Goal: Task Accomplishment & Management: Manage account settings

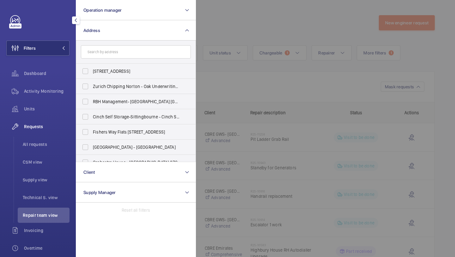
scroll to position [553, 0]
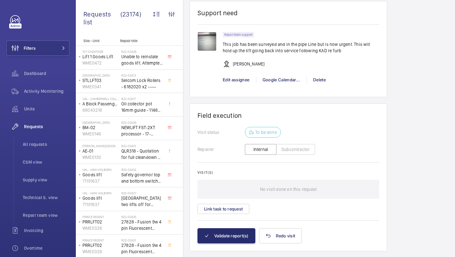
scroll to position [505, 0]
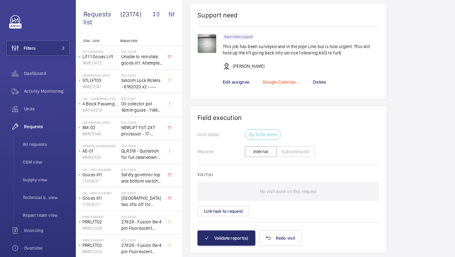
click at [271, 83] on div "Google Calendar..." at bounding box center [281, 82] width 51 height 6
click at [281, 95] on span "Schedule this event" at bounding box center [284, 94] width 44 height 6
click at [59, 39] on div at bounding box center [227, 128] width 455 height 257
click at [57, 49] on button "Filters" at bounding box center [37, 47] width 63 height 15
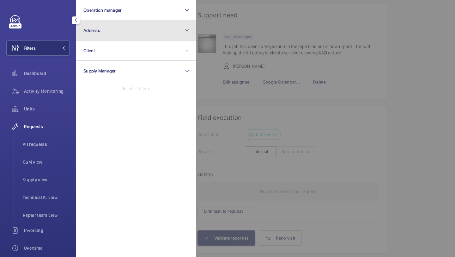
click at [113, 34] on button "Address" at bounding box center [136, 30] width 120 height 20
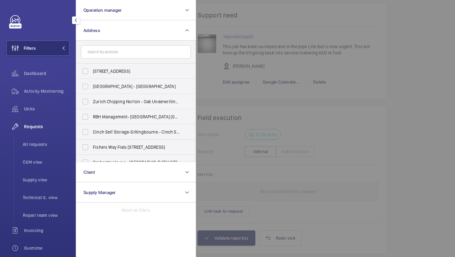
click at [110, 51] on input "text" at bounding box center [136, 51] width 110 height 13
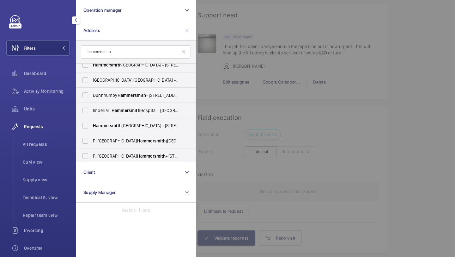
scroll to position [99, 0]
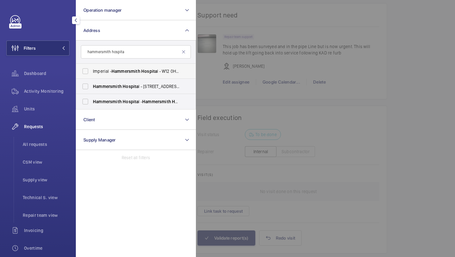
type input "hammersmith hospita"
click at [133, 71] on span "Hammersmith" at bounding box center [126, 71] width 29 height 5
click at [92, 71] on input "Imperial - Hammersmith Hospita l - W12 0HS, LONDON W12 0HS" at bounding box center [85, 71] width 13 height 13
checkbox input "true"
click at [128, 84] on span "Hospita" at bounding box center [131, 86] width 16 height 5
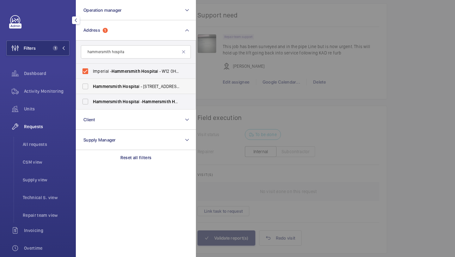
click at [92, 83] on input "Hammersmith Hospita l - 72 Du Cane Rd, LONDON W12 0HS" at bounding box center [85, 86] width 13 height 13
checkbox input "true"
click at [121, 104] on span "Hammersmith Hospita l - Hammersmith Hospita l, 72 Du Cane Road, LONDON W12 0HS" at bounding box center [136, 101] width 87 height 6
click at [92, 104] on input "Hammersmith Hospita l - Hammersmith Hospita l, 72 Du Cane Road, LONDON W12 0HS" at bounding box center [85, 101] width 13 height 13
checkbox input "true"
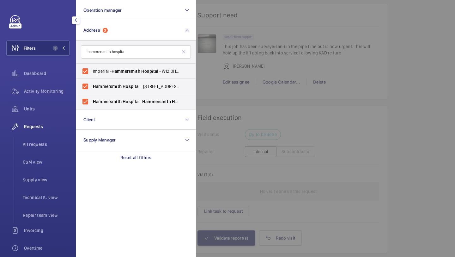
click at [455, 76] on div at bounding box center [423, 128] width 455 height 257
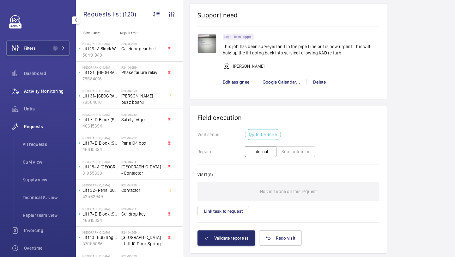
click at [52, 87] on div "Activity Monitoring" at bounding box center [37, 90] width 63 height 15
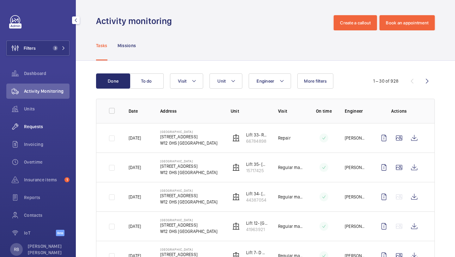
click at [50, 131] on div "Requests" at bounding box center [37, 126] width 63 height 15
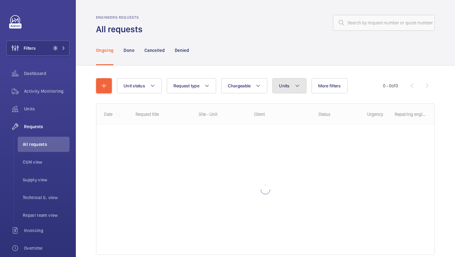
click at [296, 91] on button "Units" at bounding box center [290, 85] width 34 height 15
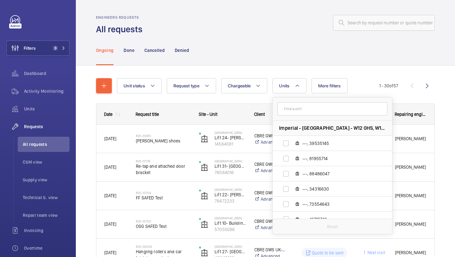
click at [303, 111] on input "text" at bounding box center [333, 108] width 110 height 13
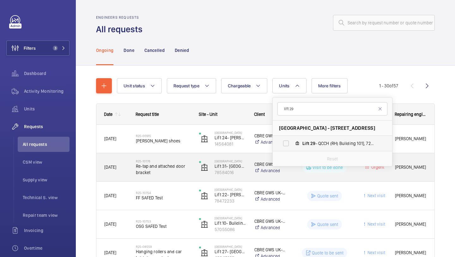
type input "lift 29"
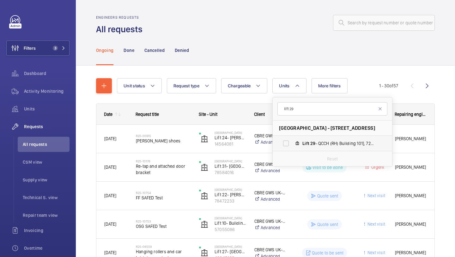
click at [331, 141] on span "Lift 29 - QCCH (RH) Building 101], 72092032" at bounding box center [339, 143] width 73 height 6
click at [292, 141] on input "Lift 29 - QCCH (RH) Building 101], 72092032" at bounding box center [286, 143] width 13 height 13
checkbox input "true"
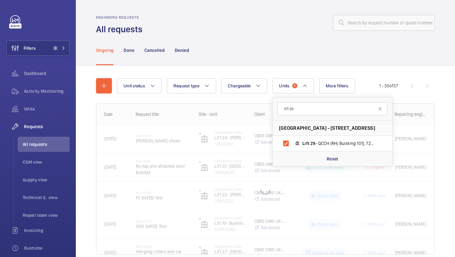
click at [455, 132] on div "Unit status Request type Chargeable Units 1 lift 29 Hammersmith Hospital - 72 D…" at bounding box center [265, 174] width 379 height 219
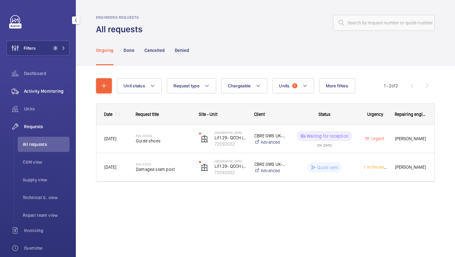
click at [42, 90] on span "Activity Monitoring" at bounding box center [47, 91] width 46 height 6
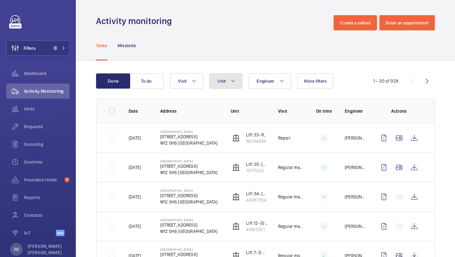
click at [223, 87] on button "Unit" at bounding box center [226, 80] width 33 height 15
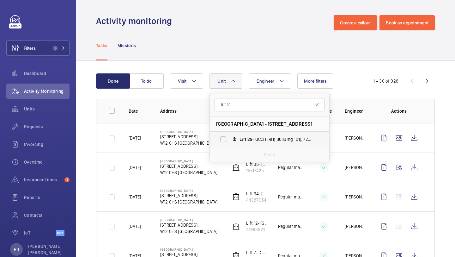
type input "lift 29"
click at [244, 137] on span "Lift" at bounding box center [243, 139] width 7 height 5
click at [230, 137] on input "Lift 29 - QCCH (RH) Building 101], 72092032" at bounding box center [223, 139] width 13 height 13
checkbox input "true"
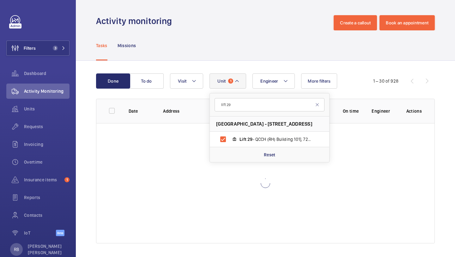
click at [455, 127] on div "Done To do Engineer Unit 1 lift 29 Hammersmith Hospital - 72 Du Cane Rd, W12 0H…" at bounding box center [265, 160] width 379 height 198
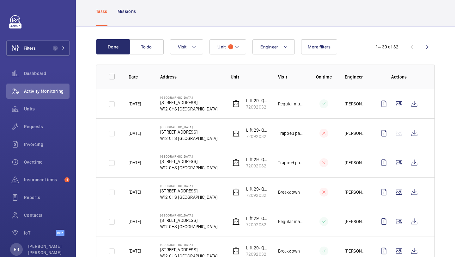
scroll to position [38, 0]
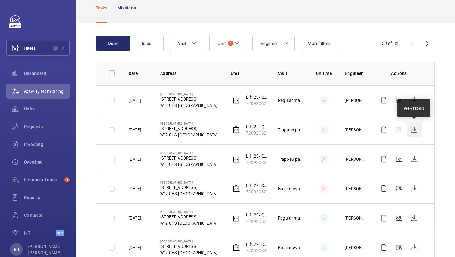
click at [419, 130] on wm-front-icon-button at bounding box center [414, 129] width 15 height 15
click at [417, 131] on wm-front-icon-button at bounding box center [414, 129] width 15 height 15
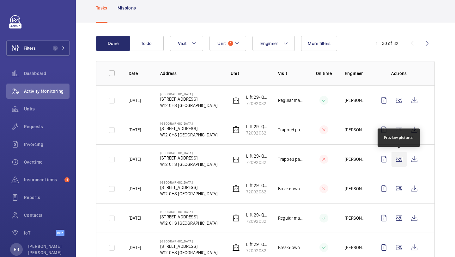
click at [403, 163] on wm-front-icon-button at bounding box center [399, 158] width 15 height 15
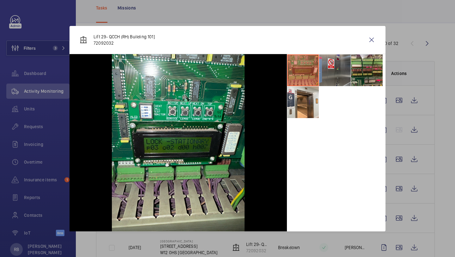
click at [342, 72] on li at bounding box center [335, 70] width 32 height 32
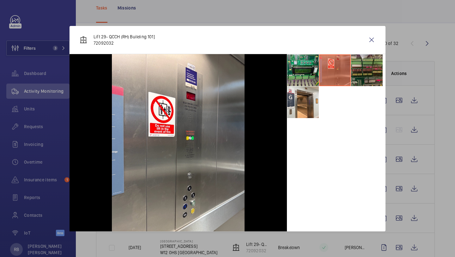
click at [362, 70] on li at bounding box center [367, 70] width 32 height 32
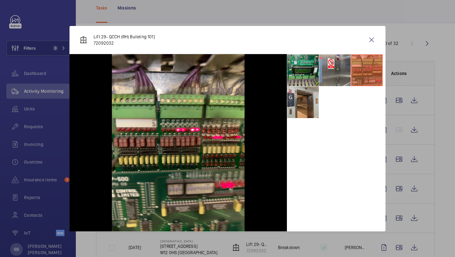
click at [307, 101] on li at bounding box center [303, 102] width 32 height 32
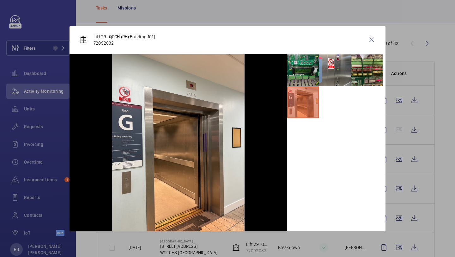
click at [307, 75] on li at bounding box center [303, 70] width 32 height 32
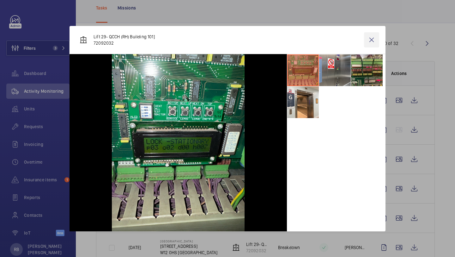
click at [375, 47] on wm-front-icon-button at bounding box center [371, 39] width 15 height 15
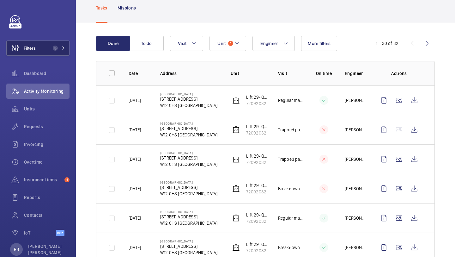
click at [62, 51] on button "Filters 3" at bounding box center [37, 47] width 63 height 15
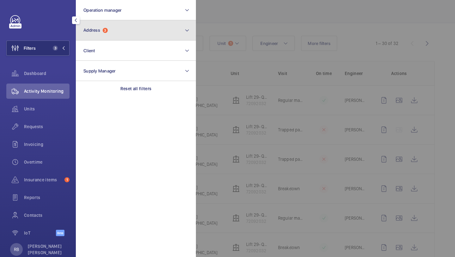
click at [97, 23] on button "Address 3" at bounding box center [136, 30] width 120 height 20
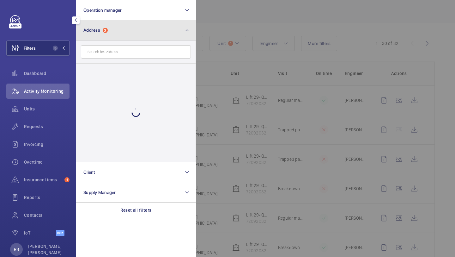
click at [115, 37] on button "Address 3" at bounding box center [136, 30] width 120 height 20
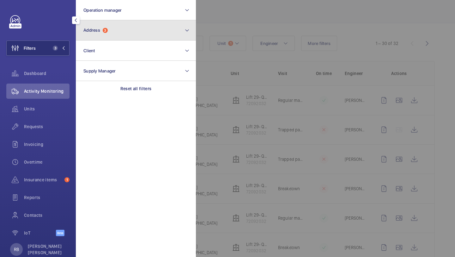
click at [115, 37] on button "Address 3" at bounding box center [136, 30] width 120 height 20
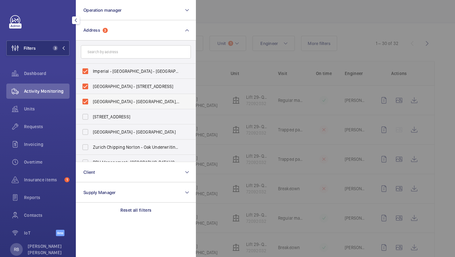
click at [110, 96] on label "Hammersmith Hospital - Hammersmith Hospital, 72 Du Cane Road, LONDON W12 0HS" at bounding box center [131, 101] width 110 height 15
click at [92, 96] on input "Hammersmith Hospital - Hammersmith Hospital, 72 Du Cane Road, LONDON W12 0HS" at bounding box center [85, 101] width 13 height 13
checkbox input "false"
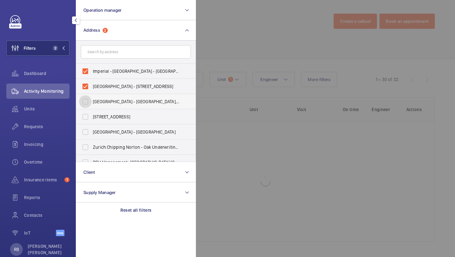
scroll to position [2, 0]
click at [110, 88] on span "Hammersmith Hospital - 72 Du Cane Rd, LONDON W12 0HS" at bounding box center [136, 86] width 87 height 6
click at [92, 88] on input "Hammersmith Hospital - 72 Du Cane Rd, LONDON W12 0HS" at bounding box center [85, 86] width 13 height 13
click at [110, 79] on label "Hammersmith Hospital - 72 Du Cane Rd, LONDON W12 0HS" at bounding box center [131, 86] width 110 height 15
click at [92, 80] on input "Hammersmith Hospital - 72 Du Cane Rd, LONDON W12 0HS" at bounding box center [85, 86] width 13 height 13
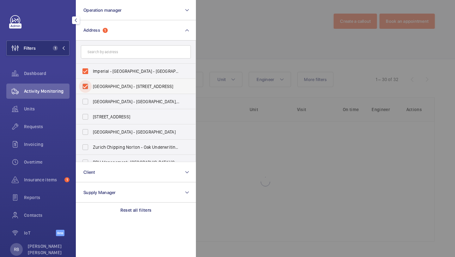
checkbox input "true"
click at [116, 52] on input "text" at bounding box center [136, 51] width 110 height 13
click at [110, 69] on span "Imperial - Hammersmith Hospital - W12 0HS, LONDON W12 0HS" at bounding box center [136, 71] width 87 height 6
click at [92, 69] on input "Imperial - Hammersmith Hospital - W12 0HS, LONDON W12 0HS" at bounding box center [85, 71] width 13 height 13
checkbox input "false"
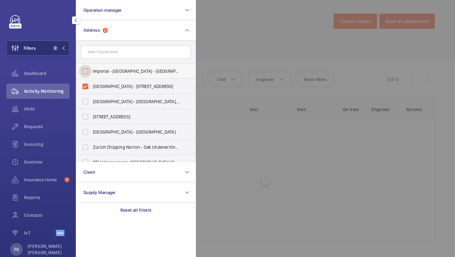
scroll to position [2, 0]
click at [106, 84] on span "Hammersmith Hospital - 72 Du Cane Rd, LONDON W12 0HS" at bounding box center [136, 86] width 87 height 6
click at [92, 84] on input "Hammersmith Hospital - 72 Du Cane Rd, LONDON W12 0HS" at bounding box center [85, 86] width 13 height 13
checkbox input "false"
click at [118, 57] on input "text" at bounding box center [136, 51] width 110 height 13
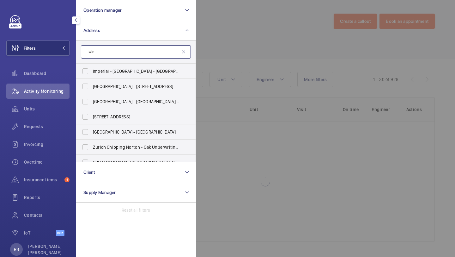
scroll to position [38, 0]
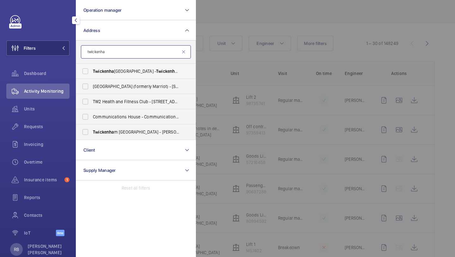
type input "twickenha"
click at [123, 73] on span "Twickenha m Stadium - Twickenha m Stadium, TWICKENHA M TW2 7BA" at bounding box center [136, 71] width 87 height 6
click at [92, 73] on input "Twickenha m Stadium - Twickenha m Stadium, TWICKENHA M TW2 7BA" at bounding box center [85, 71] width 13 height 13
checkbox input "true"
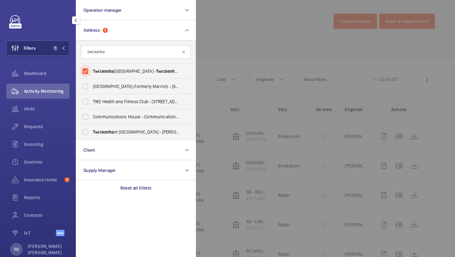
scroll to position [38, 0]
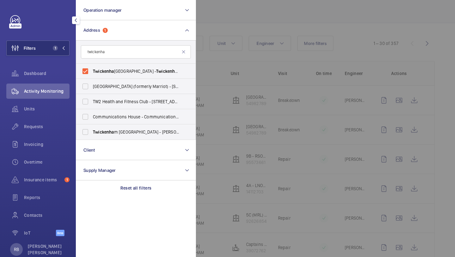
click at [222, 51] on div at bounding box center [423, 128] width 455 height 257
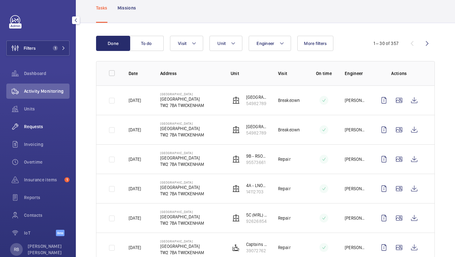
click at [48, 132] on div "Requests" at bounding box center [37, 126] width 63 height 15
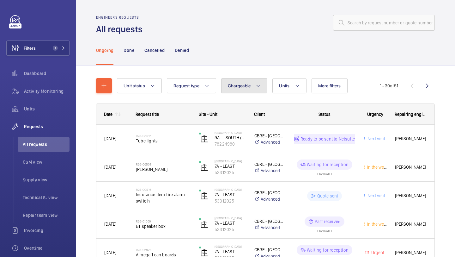
click at [250, 81] on button "Chargeable" at bounding box center [244, 85] width 46 height 15
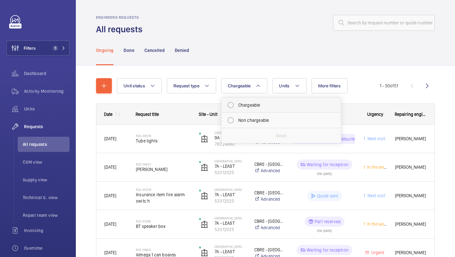
click at [250, 102] on mat-radio-button "Chargeable" at bounding box center [281, 105] width 114 height 13
radio input "true"
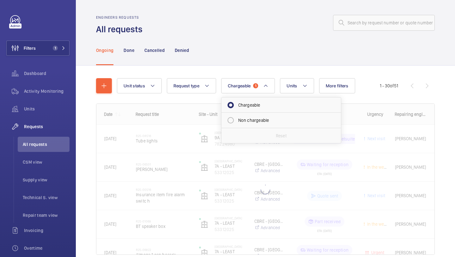
click at [271, 63] on div "Ongoing Done Cancelled Denied" at bounding box center [265, 50] width 339 height 30
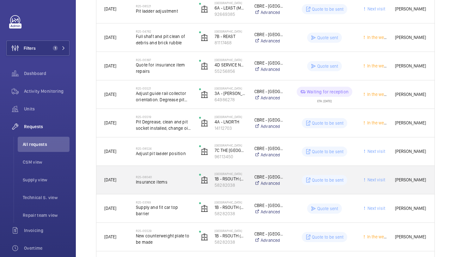
scroll to position [334, 0]
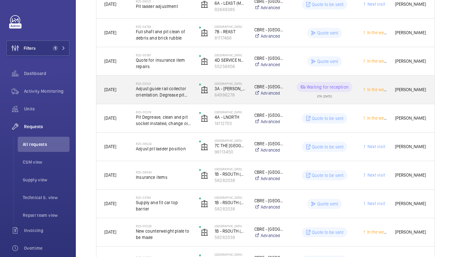
click at [176, 90] on span "Adjust guide rail collector orientation. Degrease pit and new pit socket" at bounding box center [163, 91] width 55 height 13
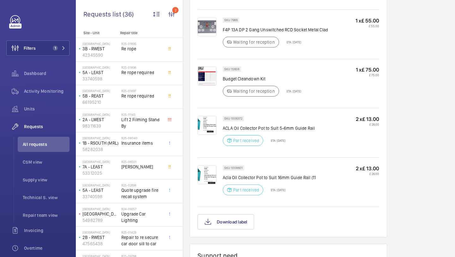
scroll to position [437, 0]
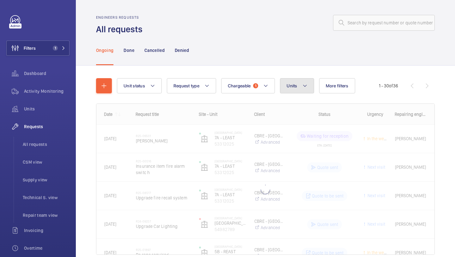
click at [291, 85] on span "Units" at bounding box center [292, 85] width 10 height 5
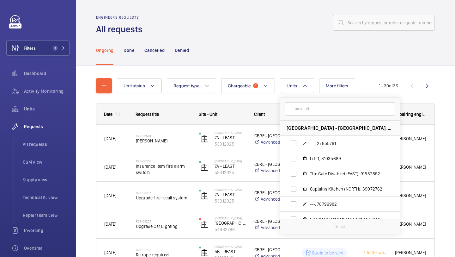
click at [316, 111] on input "text" at bounding box center [340, 108] width 110 height 13
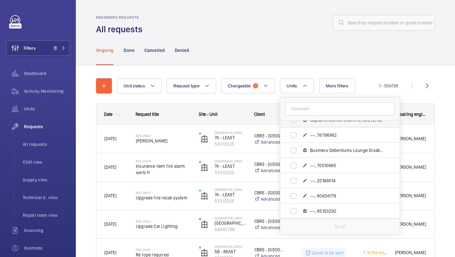
scroll to position [73, 0]
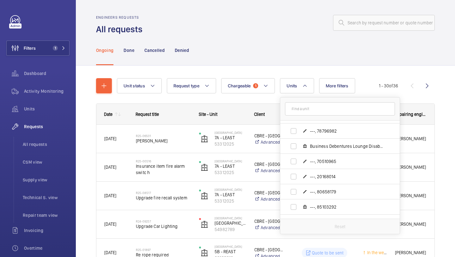
click at [313, 107] on input "text" at bounding box center [340, 108] width 110 height 13
type input "3a"
click at [321, 114] on input "3a" at bounding box center [340, 108] width 110 height 13
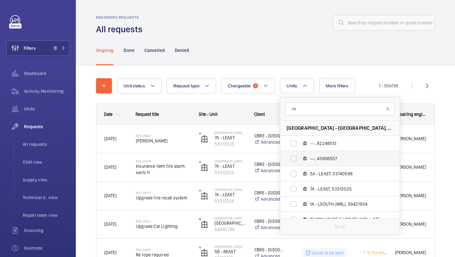
scroll to position [8, 0]
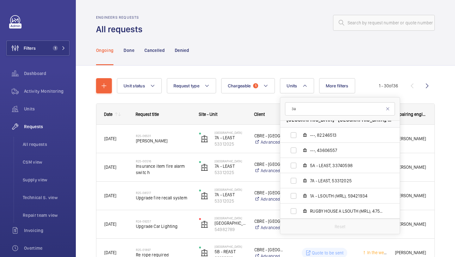
type input "3a"
click at [324, 116] on form "3a" at bounding box center [340, 108] width 120 height 23
click at [326, 113] on input "3a" at bounding box center [340, 108] width 110 height 13
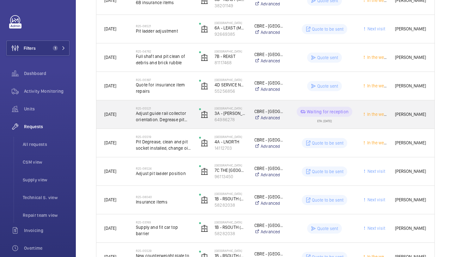
scroll to position [308, 0]
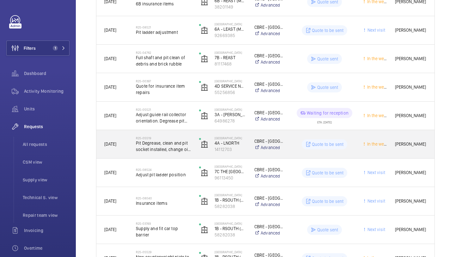
click at [174, 139] on h2 "R25-05519" at bounding box center [163, 138] width 55 height 4
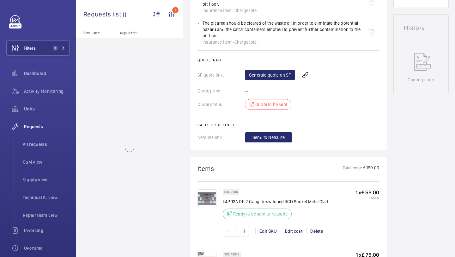
scroll to position [212, 0]
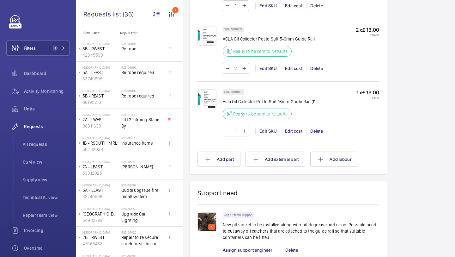
scroll to position [621, 0]
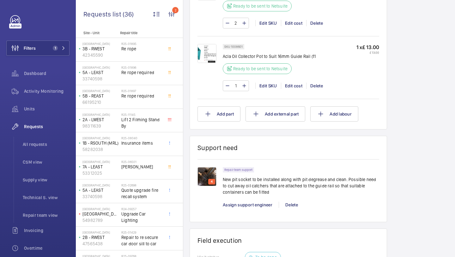
click at [272, 178] on p "New pit socket to be installed along with pit degrease and clean. Possible need…" at bounding box center [301, 185] width 157 height 19
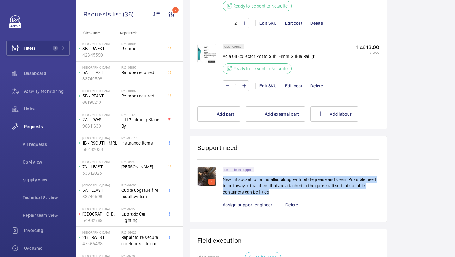
click at [272, 178] on p "New pit socket to be installed along with pit degrease and clean. Possible need…" at bounding box center [301, 185] width 157 height 19
click at [281, 178] on p "New pit socket to be installed along with pit degrease and clean. Possible need…" at bounding box center [301, 185] width 157 height 19
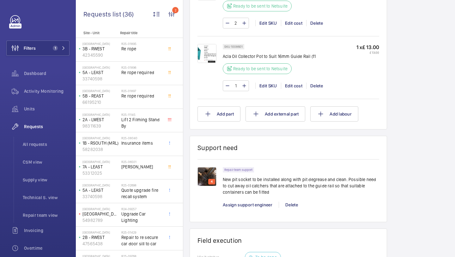
click at [200, 175] on img at bounding box center [207, 176] width 19 height 19
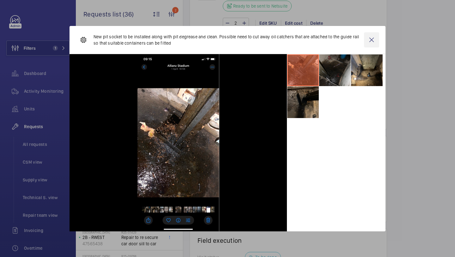
click at [376, 40] on wm-front-icon-button at bounding box center [371, 39] width 15 height 15
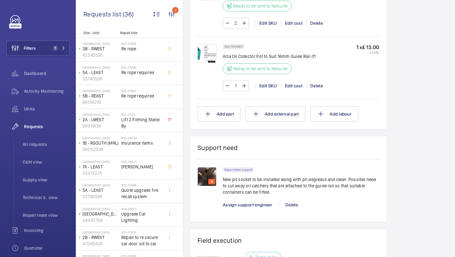
click at [208, 167] on div "4 Repair team support New pit socket to be installed along with pit degrease an…" at bounding box center [289, 186] width 182 height 55
click at [207, 170] on img at bounding box center [207, 176] width 19 height 19
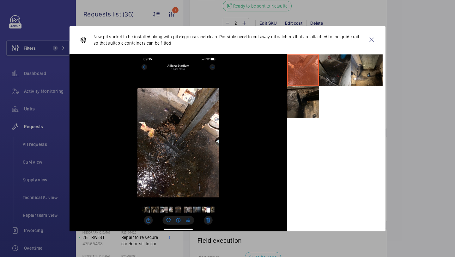
click at [370, 47] on div "New pit socket to be installed along with pit degrease and clean. Possible need…" at bounding box center [228, 40] width 316 height 28
click at [372, 43] on wm-front-icon-button at bounding box center [371, 39] width 15 height 15
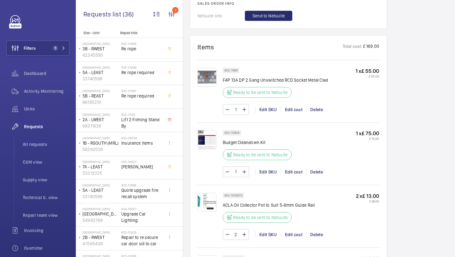
scroll to position [407, 0]
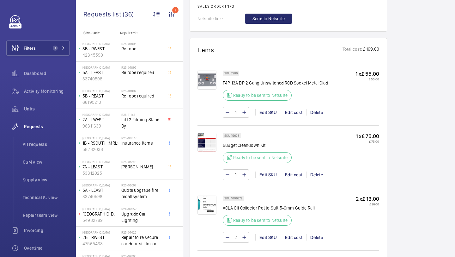
click at [214, 99] on div at bounding box center [210, 94] width 25 height 47
click at [210, 83] on img at bounding box center [207, 80] width 19 height 19
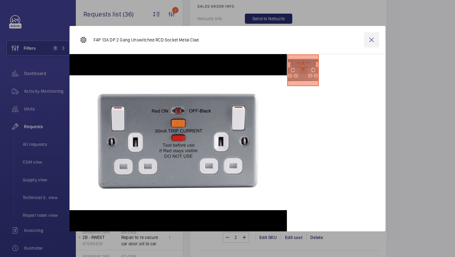
click at [378, 35] on wm-front-icon-button at bounding box center [371, 39] width 15 height 15
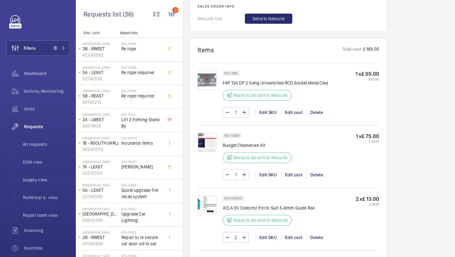
click at [244, 83] on p "F4P 13A DP 2 Gang Unswitched RCD Socket Metal Clad" at bounding box center [275, 83] width 105 height 6
drag, startPoint x: 244, startPoint y: 83, endPoint x: 255, endPoint y: 83, distance: 11.1
click at [244, 83] on p "F4P 13A DP 2 Gang Unswitched RCD Socket Metal Clad" at bounding box center [275, 83] width 105 height 6
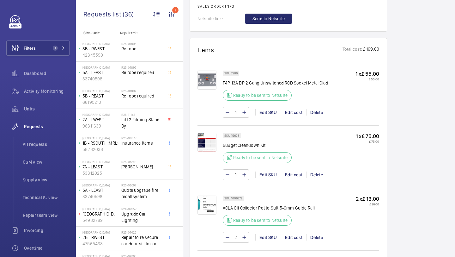
click at [255, 83] on p "F4P 13A DP 2 Gang Unswitched RCD Socket Metal Clad" at bounding box center [275, 83] width 105 height 6
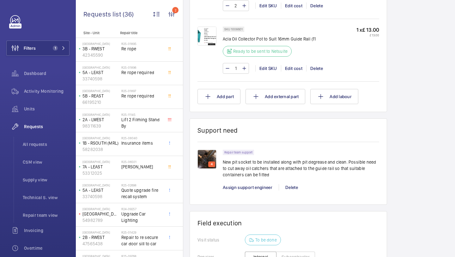
scroll to position [664, 0]
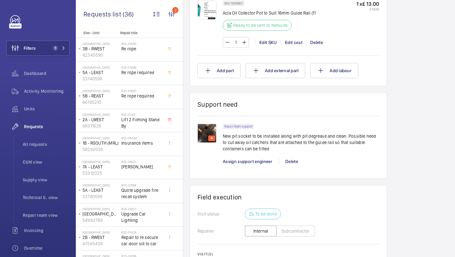
click at [211, 131] on img at bounding box center [207, 133] width 19 height 19
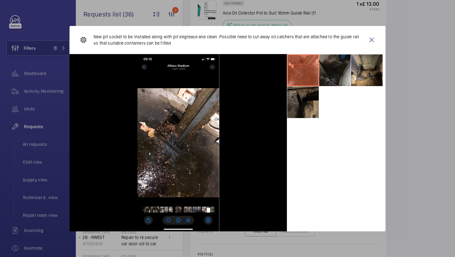
click at [332, 61] on li at bounding box center [335, 70] width 32 height 32
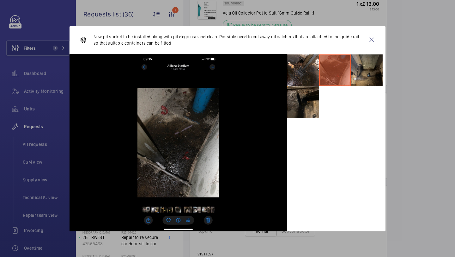
click at [361, 64] on li at bounding box center [367, 70] width 32 height 32
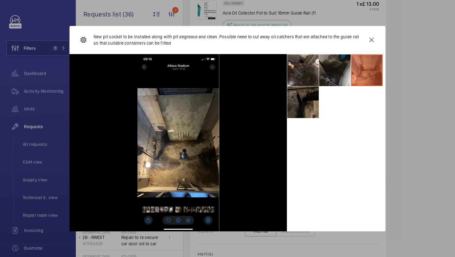
click at [314, 95] on li at bounding box center [303, 102] width 32 height 32
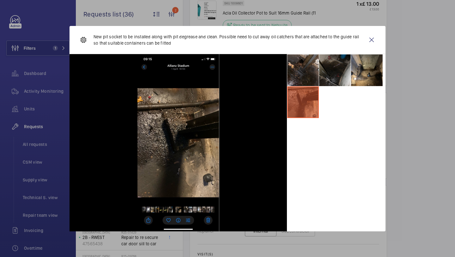
click at [311, 74] on li at bounding box center [303, 70] width 32 height 32
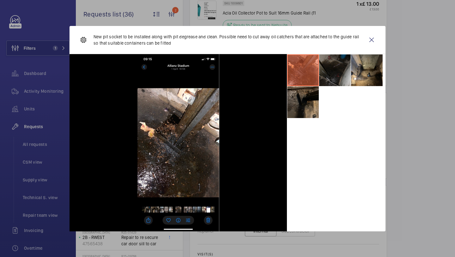
click at [341, 68] on li at bounding box center [335, 70] width 32 height 32
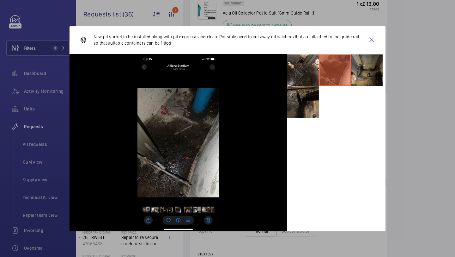
click at [364, 65] on li at bounding box center [367, 70] width 32 height 32
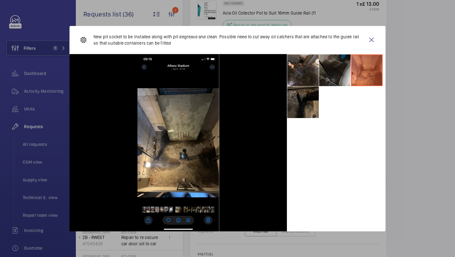
click at [311, 93] on li at bounding box center [303, 102] width 32 height 32
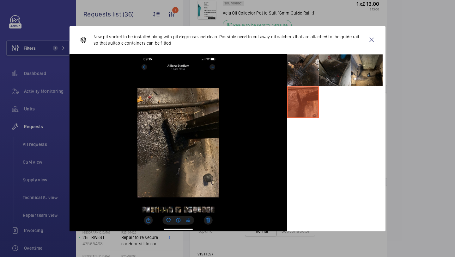
click at [304, 63] on li at bounding box center [303, 70] width 32 height 32
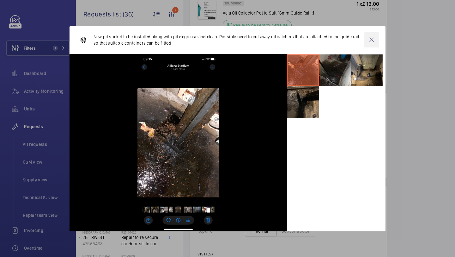
click at [372, 39] on wm-front-icon-button at bounding box center [371, 39] width 15 height 15
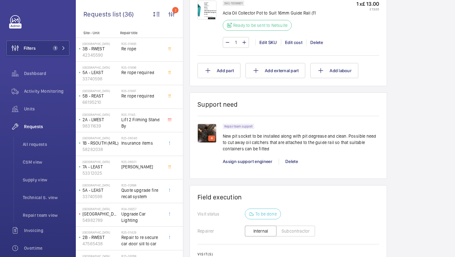
scroll to position [761, 0]
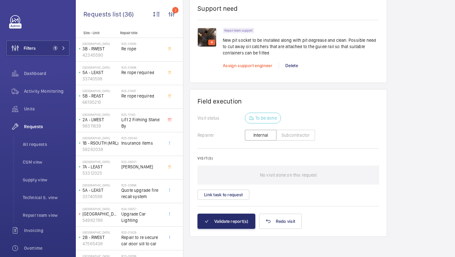
click at [255, 67] on span "Assign support engineer" at bounding box center [248, 65] width 50 height 5
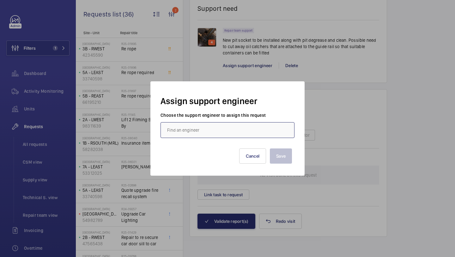
click at [243, 130] on input "text" at bounding box center [228, 130] width 134 height 16
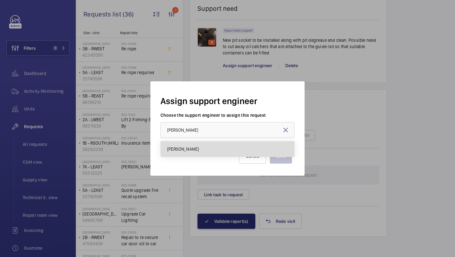
click at [232, 147] on mat-option "[PERSON_NAME]" at bounding box center [227, 148] width 133 height 15
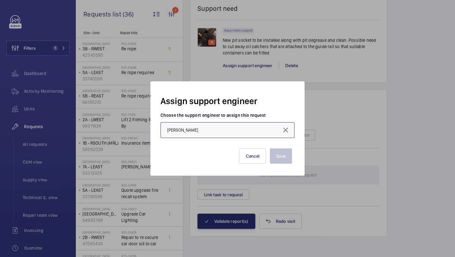
type input "[PERSON_NAME]"
click at [294, 161] on div "Save Cancel" at bounding box center [228, 152] width 134 height 28
click at [290, 160] on button "Save" at bounding box center [281, 155] width 22 height 15
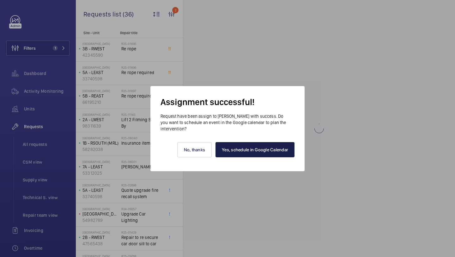
click at [265, 145] on link "Yes, schedule in Google Calendar" at bounding box center [255, 149] width 79 height 15
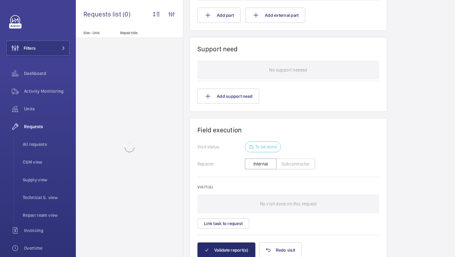
scroll to position [511, 0]
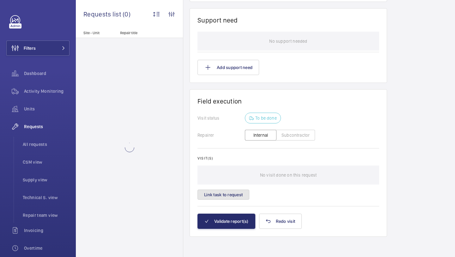
click at [220, 191] on button "Link task to request" at bounding box center [224, 194] width 52 height 10
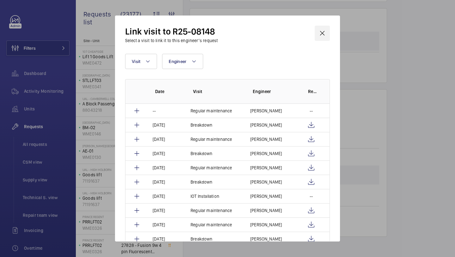
click at [322, 33] on wm-front-icon-button at bounding box center [322, 33] width 15 height 15
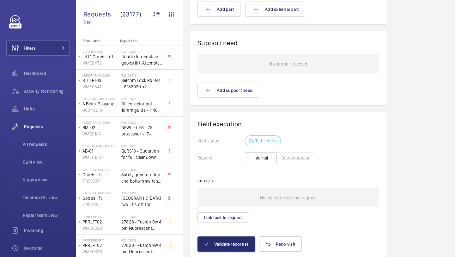
scroll to position [511, 0]
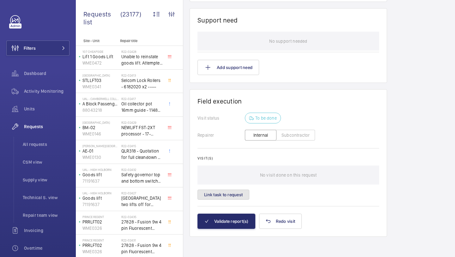
click at [224, 193] on button "Link task to request" at bounding box center [224, 194] width 52 height 10
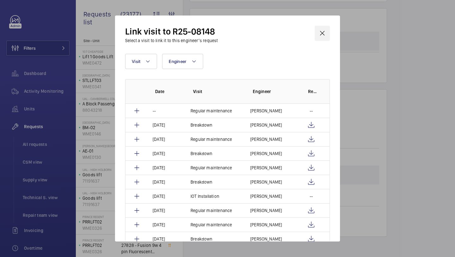
click at [324, 34] on wm-front-icon-button at bounding box center [322, 33] width 15 height 15
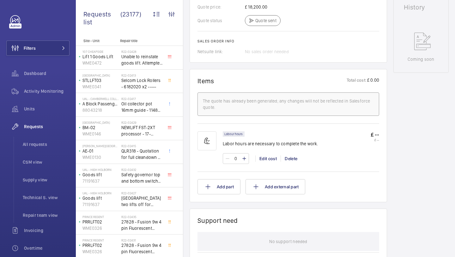
scroll to position [0, 0]
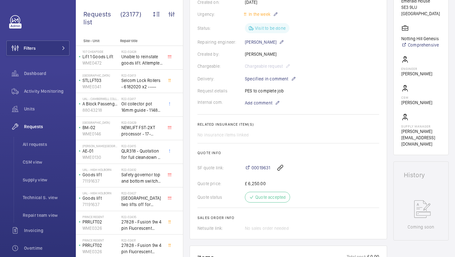
scroll to position [141, 0]
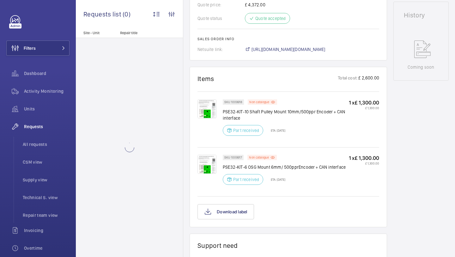
scroll to position [302, 0]
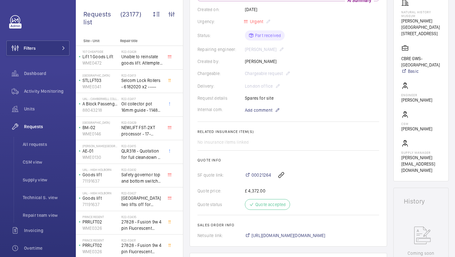
scroll to position [123, 0]
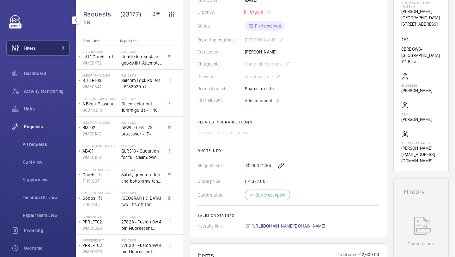
click at [68, 52] on button "Filters" at bounding box center [37, 47] width 63 height 15
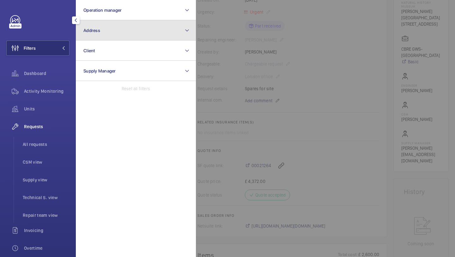
click at [108, 27] on button "Address" at bounding box center [136, 30] width 120 height 20
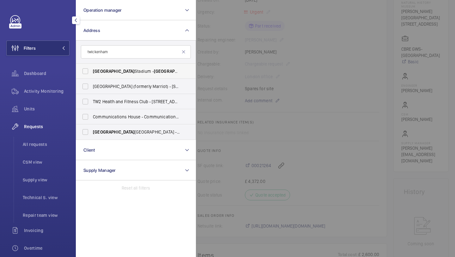
type input "twickenham"
click at [103, 71] on span "Twickenham" at bounding box center [114, 71] width 42 height 5
click at [92, 71] on input "Twickenham Stadium - Twickenham Stadium, TWICKENHAM TW2 7BA" at bounding box center [85, 71] width 13 height 13
checkbox input "true"
click at [205, 63] on div at bounding box center [423, 128] width 455 height 257
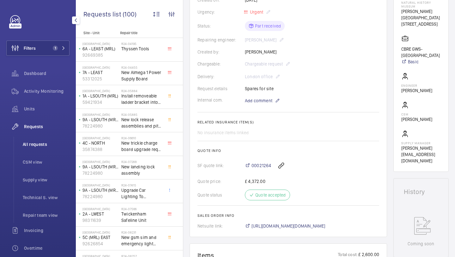
click at [25, 145] on span "All requests" at bounding box center [46, 144] width 47 height 6
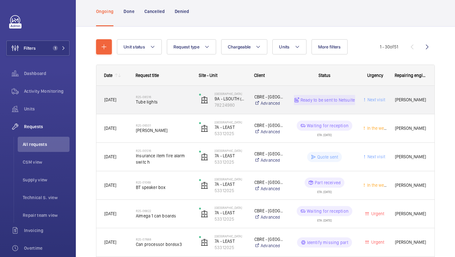
scroll to position [46, 0]
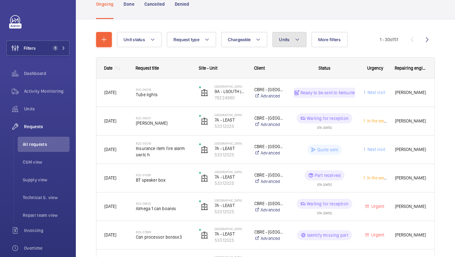
click at [304, 39] on button "Units" at bounding box center [290, 39] width 34 height 15
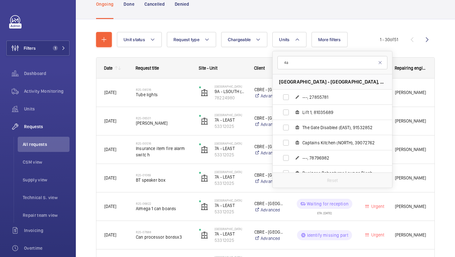
type input "4"
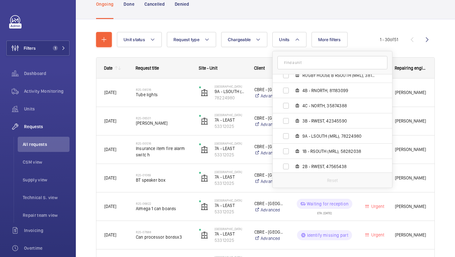
scroll to position [325, 0]
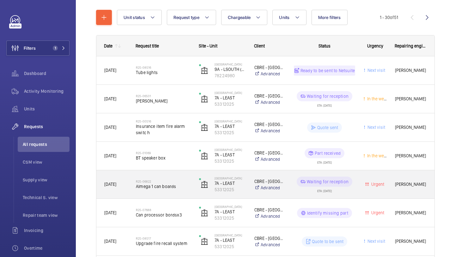
scroll to position [0, 0]
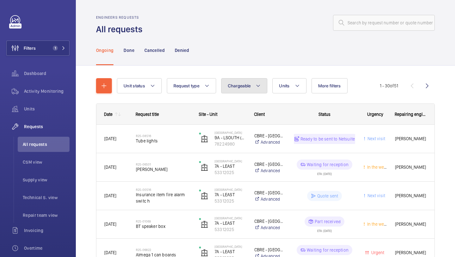
click at [228, 82] on button "Chargeable" at bounding box center [244, 85] width 46 height 15
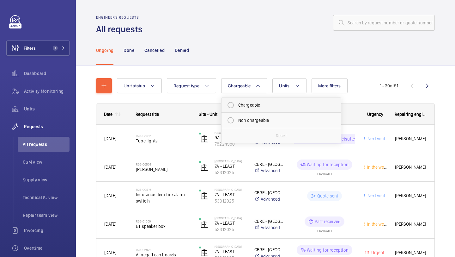
click at [238, 109] on mat-radio-button "Chargeable" at bounding box center [281, 105] width 114 height 13
radio input "true"
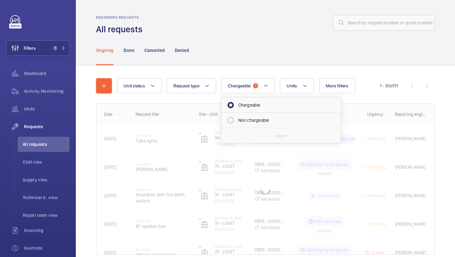
click at [316, 53] on div "Ongoing Done Cancelled Denied" at bounding box center [265, 50] width 339 height 30
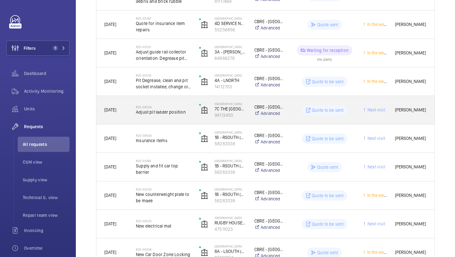
scroll to position [367, 0]
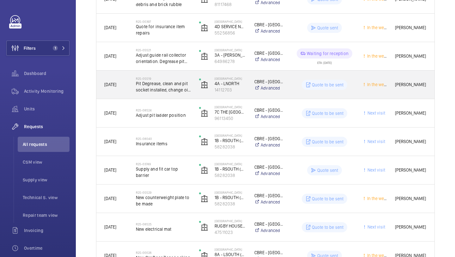
click at [172, 85] on span "Pit Degrease, clean and pit socket installed, change oil pot orientation" at bounding box center [163, 86] width 55 height 13
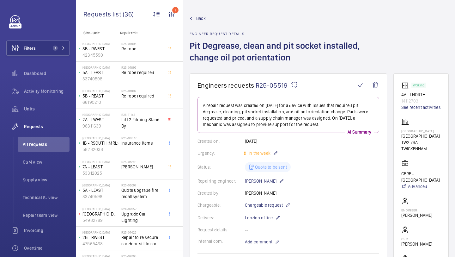
click at [406, 97] on p "4A - LNORTH" at bounding box center [422, 94] width 40 height 6
click at [412, 95] on p "4A - LNORTH" at bounding box center [422, 94] width 40 height 6
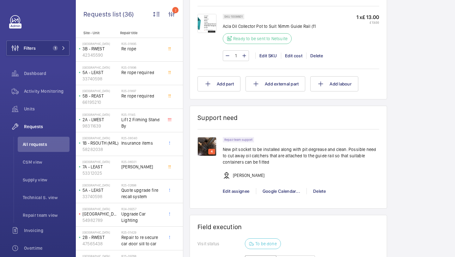
scroll to position [653, 0]
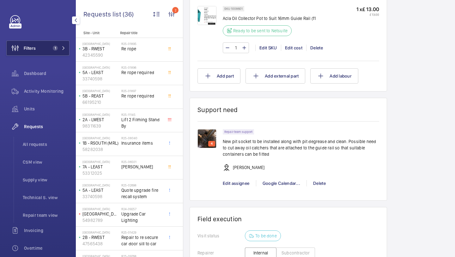
click at [53, 45] on button "Filters 1" at bounding box center [37, 47] width 63 height 15
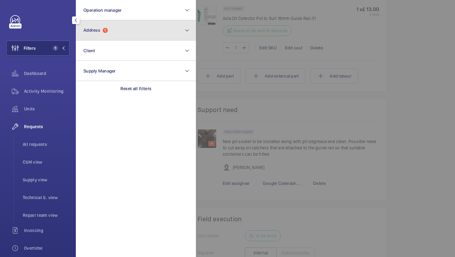
click at [110, 38] on button "Address 1" at bounding box center [136, 30] width 120 height 20
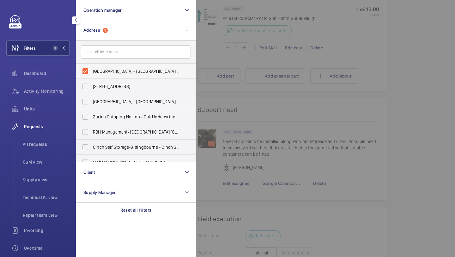
click at [101, 71] on span "Twickenham Stadium - Twickenham Stadium, TWICKENHAM TW2 7BA" at bounding box center [136, 71] width 87 height 6
click at [92, 71] on input "Twickenham Stadium - Twickenham Stadium, TWICKENHAM TW2 7BA" at bounding box center [85, 71] width 13 height 13
checkbox input "false"
click at [108, 55] on input "text" at bounding box center [136, 51] width 110 height 13
click at [108, 54] on input "text" at bounding box center [136, 51] width 110 height 13
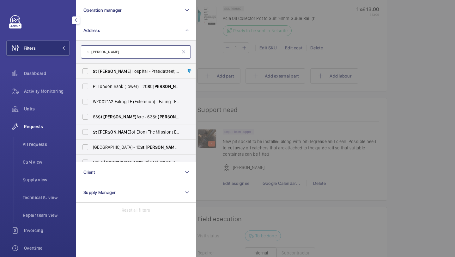
type input "st mary"
click at [102, 66] on label "St Mary Hospital - Praed St reet, LONDON W2 1NY" at bounding box center [131, 71] width 110 height 15
click at [92, 66] on input "St Mary Hospital - Praed St reet, LONDON W2 1NY" at bounding box center [85, 71] width 13 height 13
checkbox input "true"
click at [412, 51] on div at bounding box center [423, 128] width 455 height 257
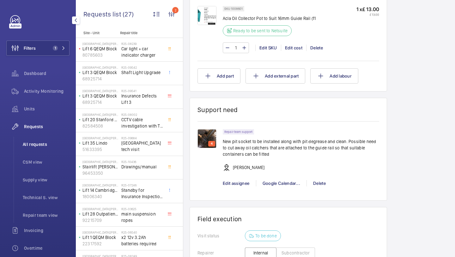
click at [44, 142] on span "All requests" at bounding box center [46, 144] width 47 height 6
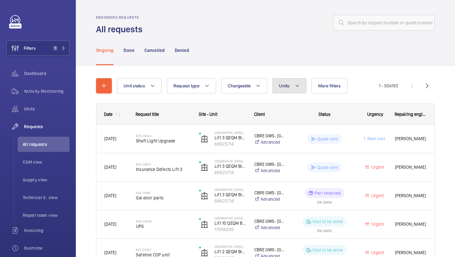
click at [286, 87] on span "Units" at bounding box center [284, 85] width 10 height 5
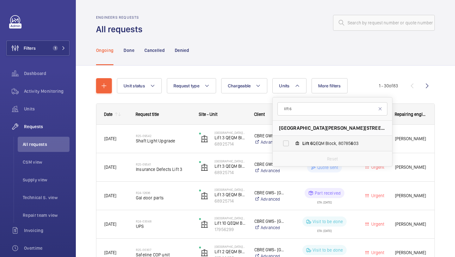
type input "lift 6"
click at [306, 142] on span "Lift" at bounding box center [306, 143] width 7 height 5
click at [292, 142] on input "Lift 6 QEQM Block, 80785 6 03" at bounding box center [286, 143] width 13 height 13
checkbox input "true"
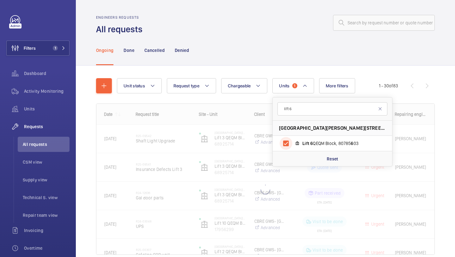
click at [455, 115] on div "Engineers requests All requests Ongoing Done Cancelled Denied Unit status Reque…" at bounding box center [265, 128] width 379 height 257
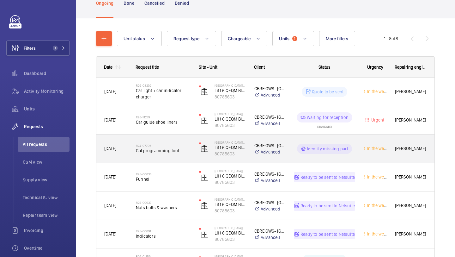
scroll to position [72, 0]
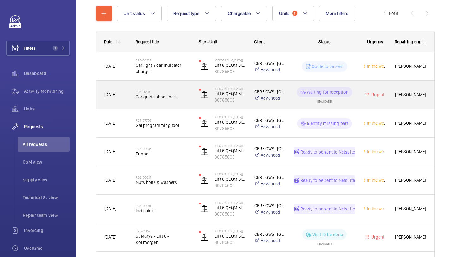
click at [178, 89] on div "R25-11239 Car guide shoe liners" at bounding box center [163, 95] width 55 height 18
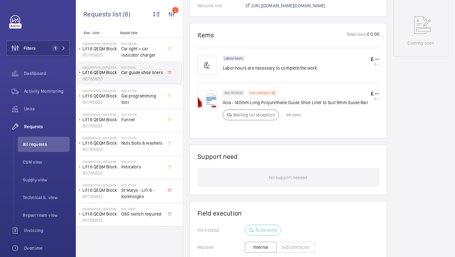
scroll to position [248, 0]
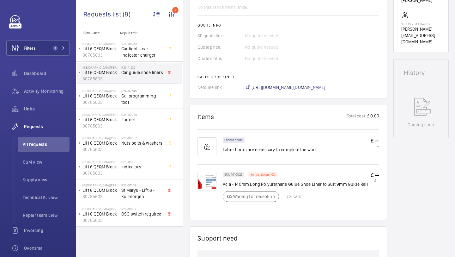
click at [206, 185] on img at bounding box center [207, 181] width 19 height 19
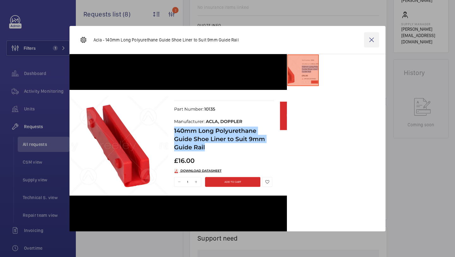
click at [376, 40] on wm-front-icon-button at bounding box center [371, 39] width 15 height 15
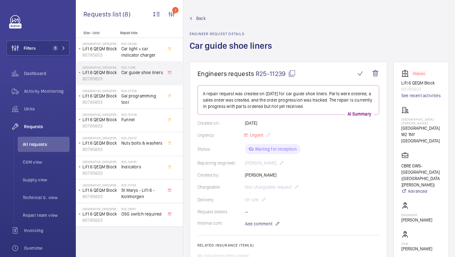
scroll to position [6, 0]
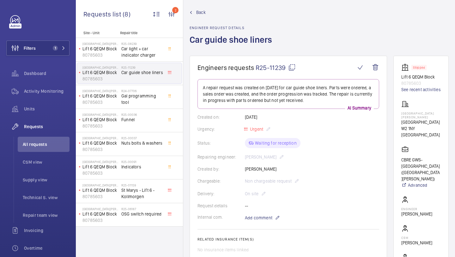
drag, startPoint x: 190, startPoint y: 40, endPoint x: 289, endPoint y: 45, distance: 98.8
click at [289, 45] on div "Back Engineer request details Car guide shoe liners" at bounding box center [319, 32] width 259 height 46
copy h1 "Car guide shoe liners"
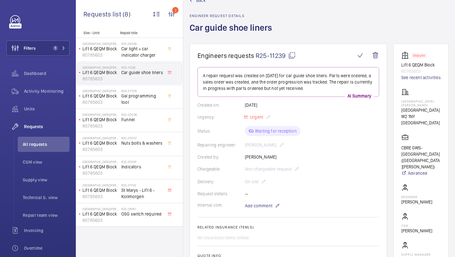
scroll to position [19, 0]
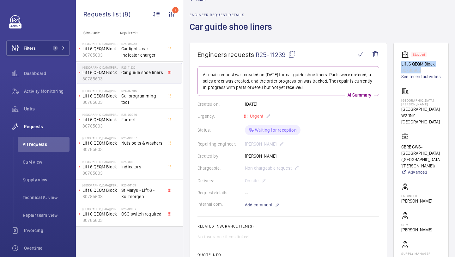
drag, startPoint x: 402, startPoint y: 62, endPoint x: 440, endPoint y: 71, distance: 39.5
click at [440, 71] on wm-front-card "Stopped Lift 6 QEQM Block 80785603 See recent activities St Mary Hospital Praed…" at bounding box center [421, 162] width 55 height 239
copy div "Lift 6 QEQM Block 80785603"
